Goal: Task Accomplishment & Management: Manage account settings

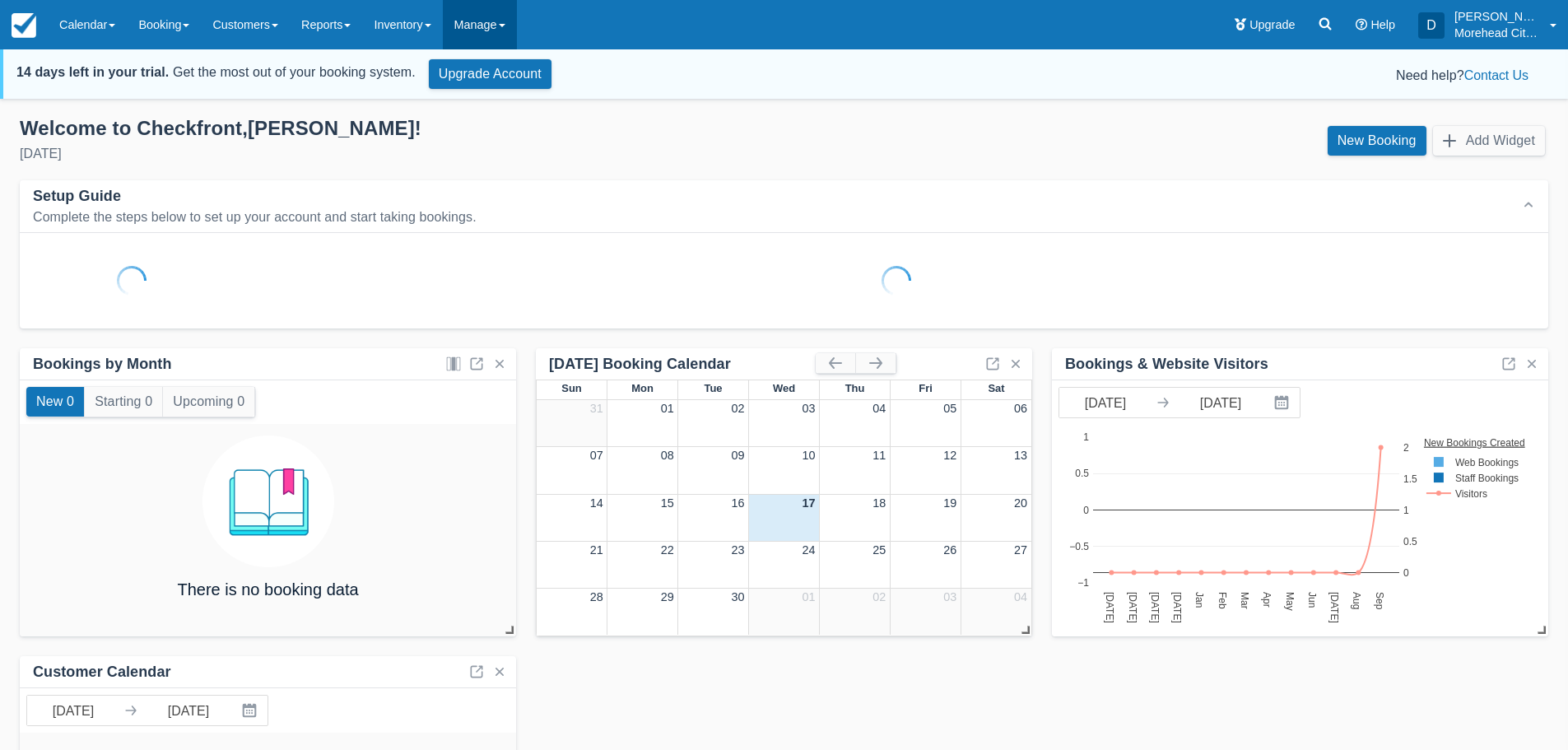
click at [489, 17] on link "Manage" at bounding box center [480, 25] width 74 height 50
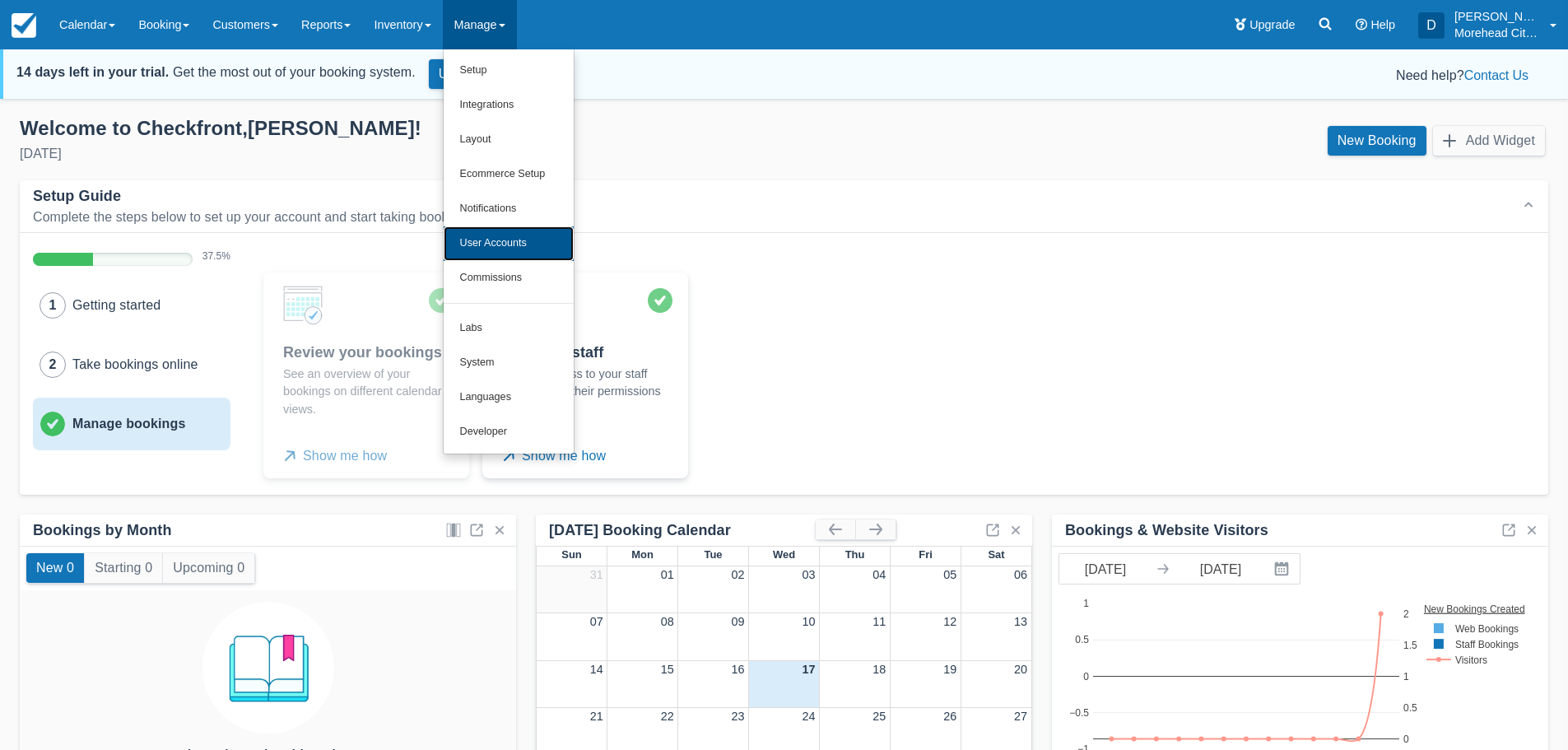
click at [529, 243] on link "User Accounts" at bounding box center [508, 243] width 130 height 34
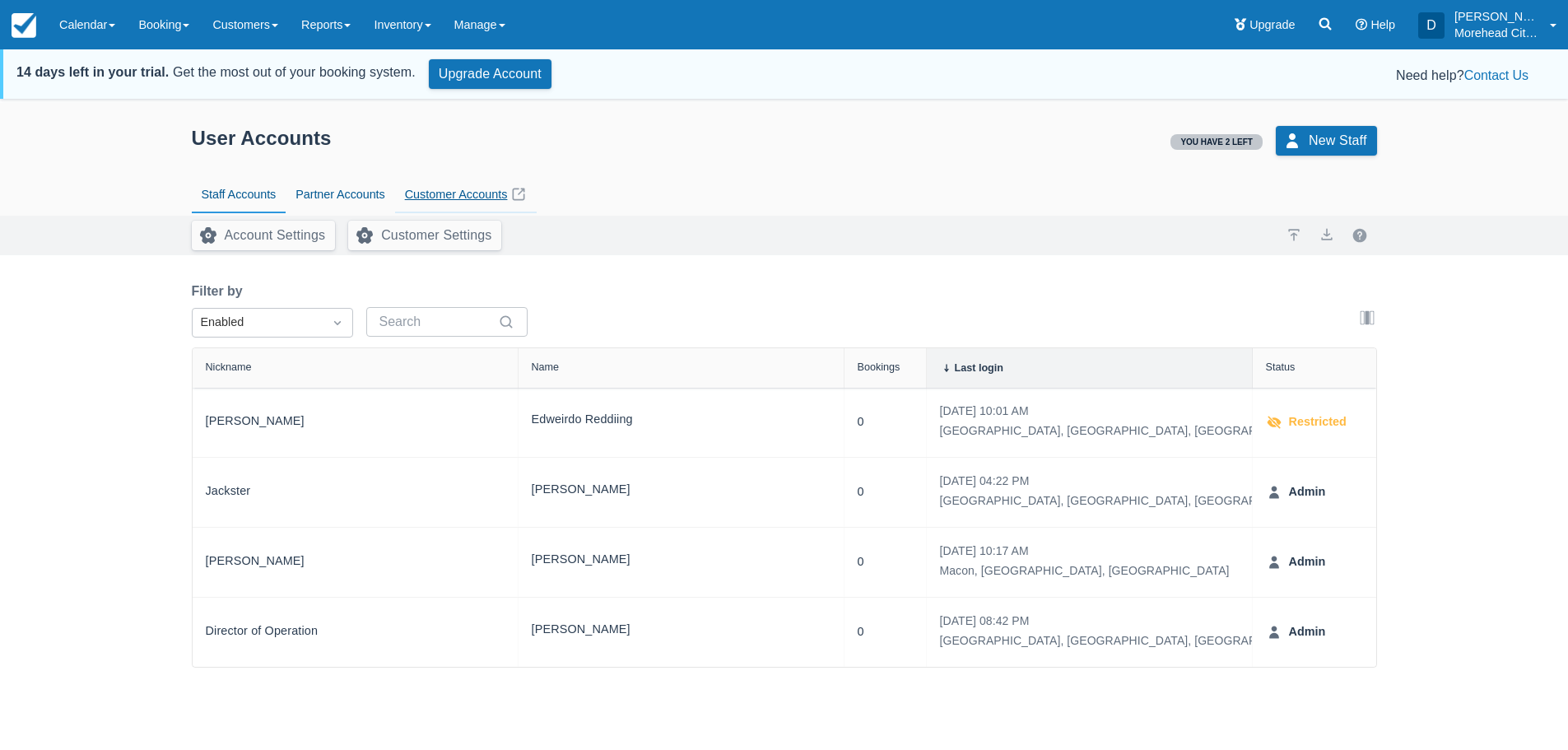
click at [481, 192] on link "Customer Accounts" at bounding box center [466, 195] width 143 height 38
